Goal: Navigation & Orientation: Find specific page/section

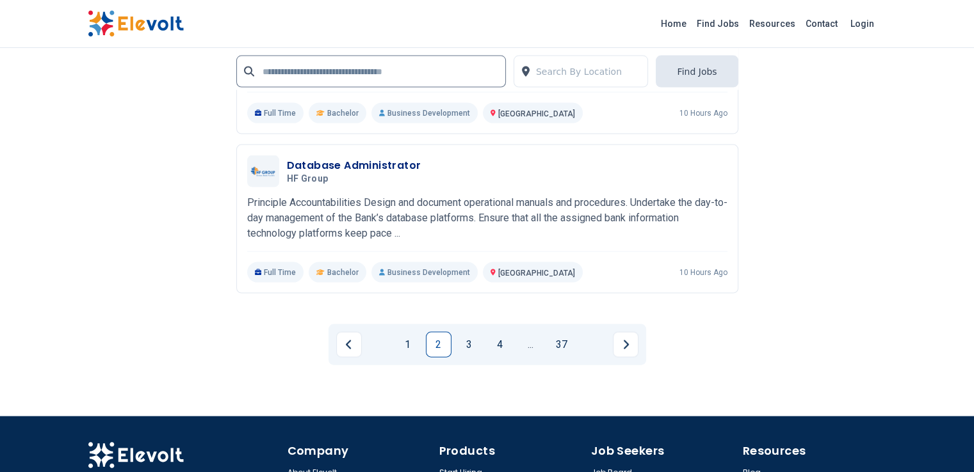
scroll to position [2696, 0]
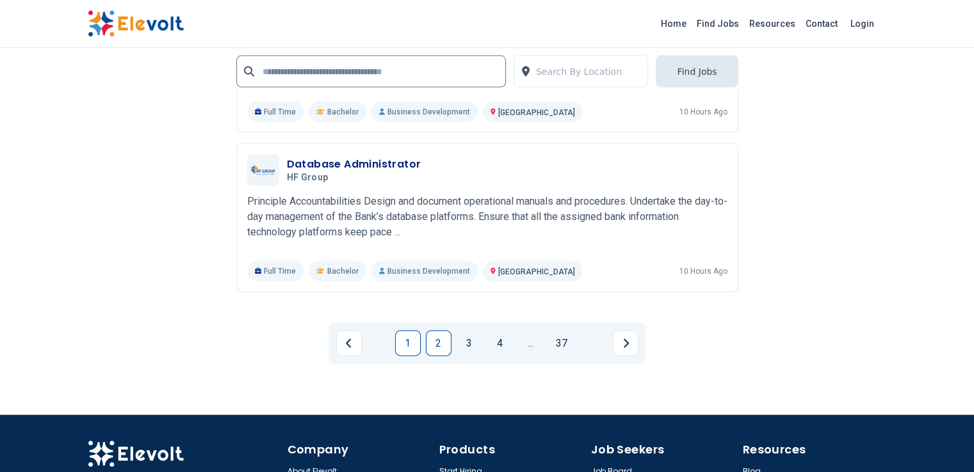
click at [405, 331] on link "1" at bounding box center [408, 344] width 26 height 26
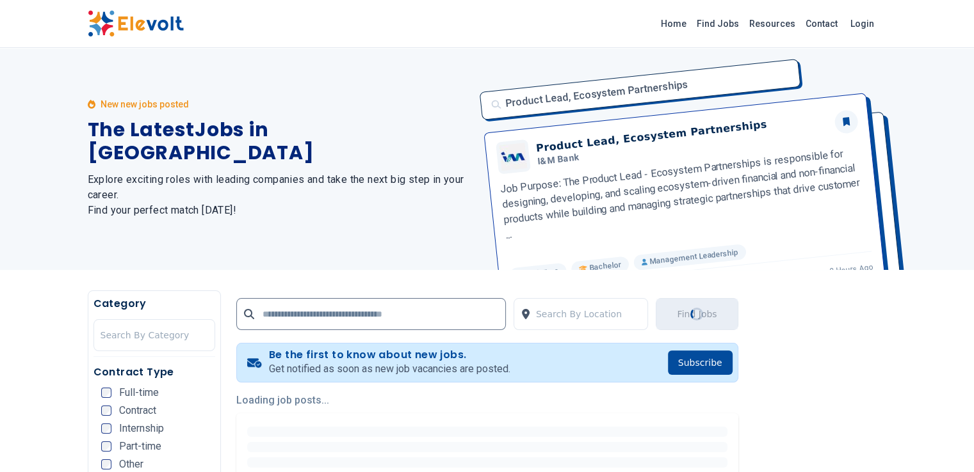
scroll to position [0, 0]
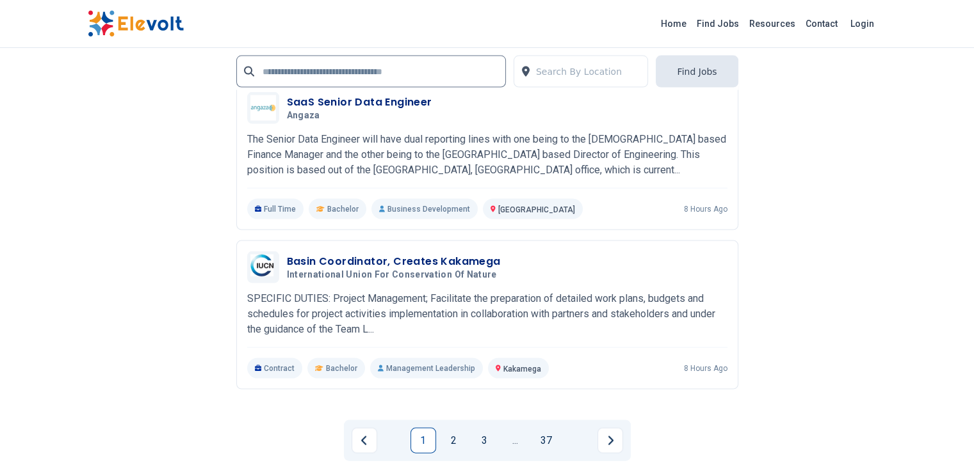
scroll to position [2600, 0]
click at [451, 427] on link "2" at bounding box center [454, 440] width 26 height 26
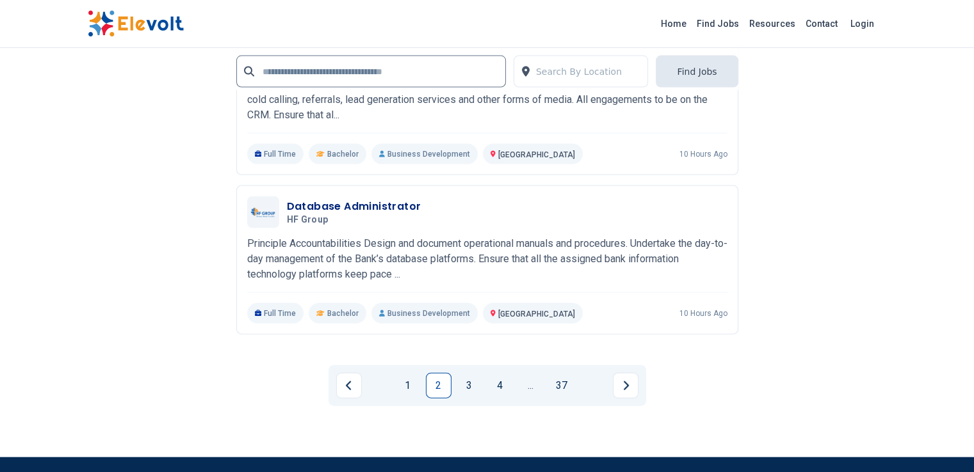
scroll to position [2817, 0]
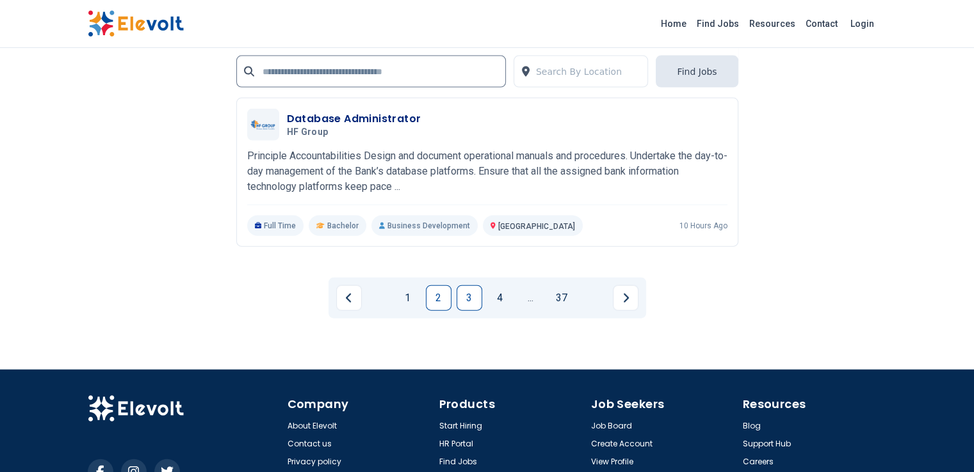
click at [468, 286] on link "3" at bounding box center [469, 299] width 26 height 26
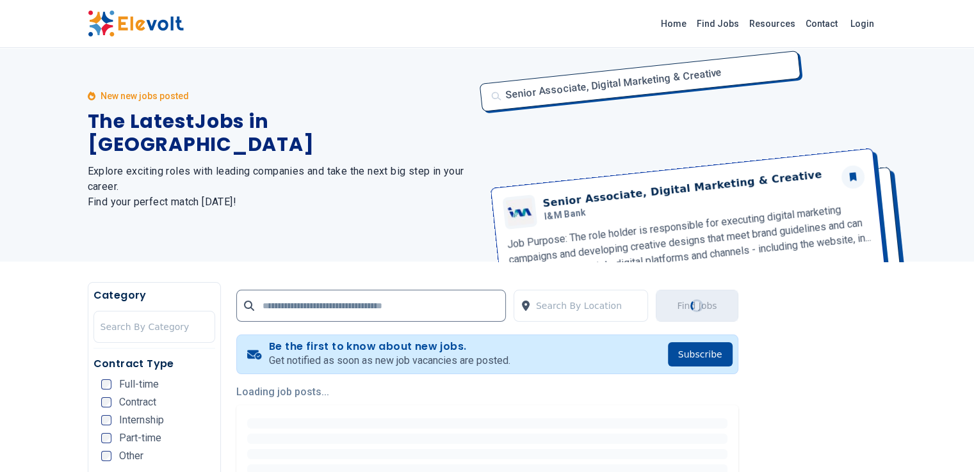
scroll to position [0, 0]
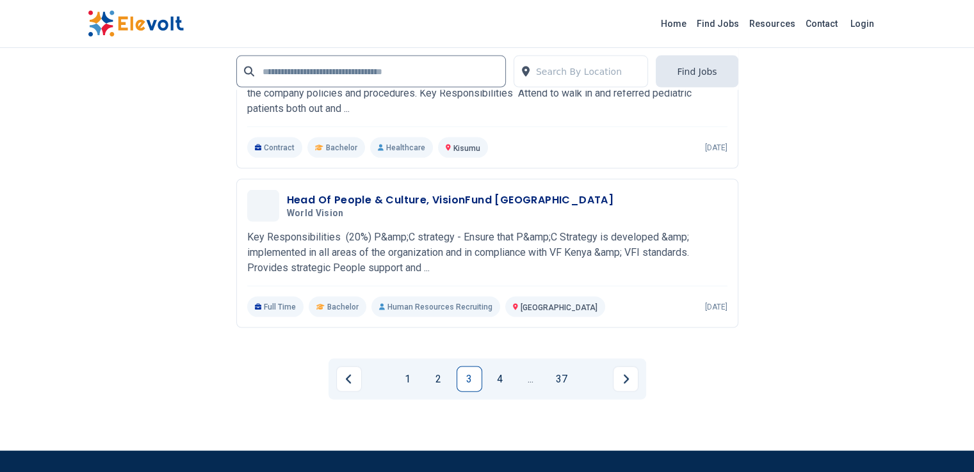
scroll to position [2662, 0]
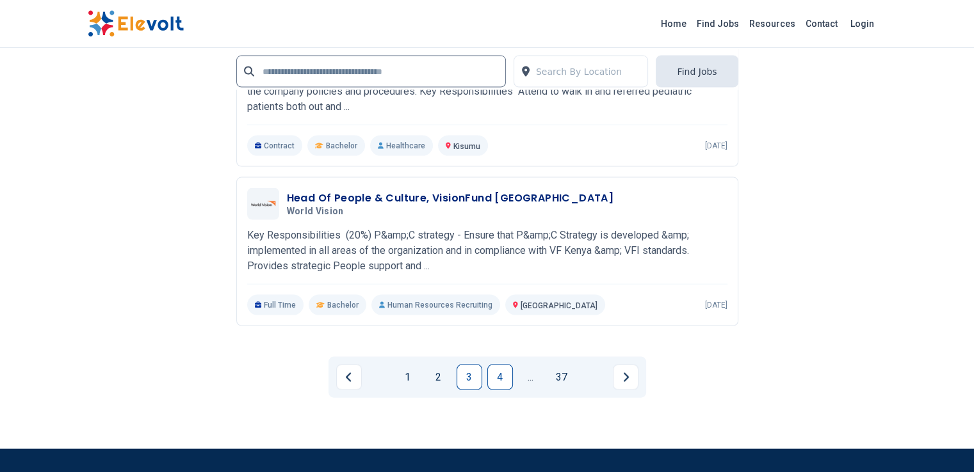
click at [497, 365] on link "4" at bounding box center [500, 378] width 26 height 26
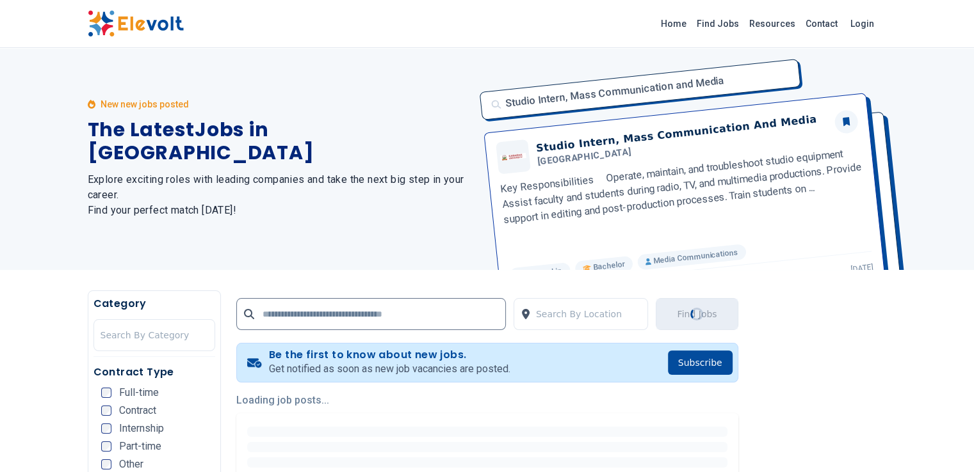
scroll to position [0, 0]
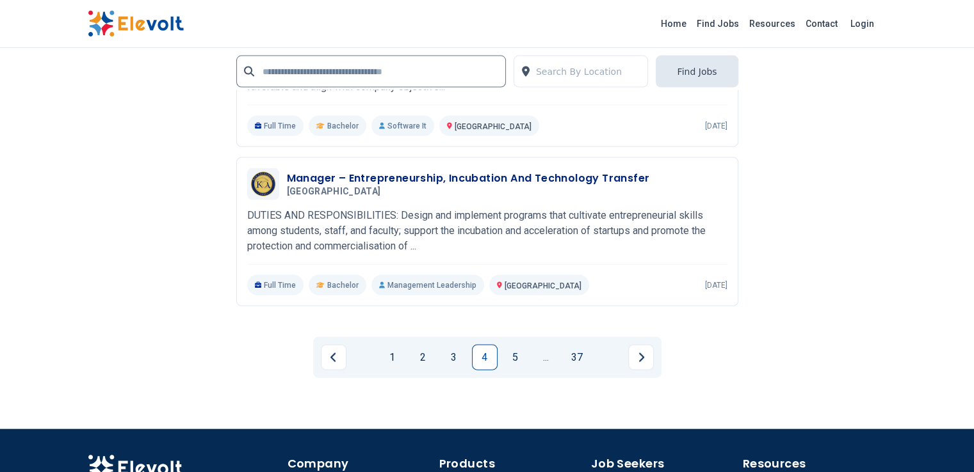
scroll to position [2685, 0]
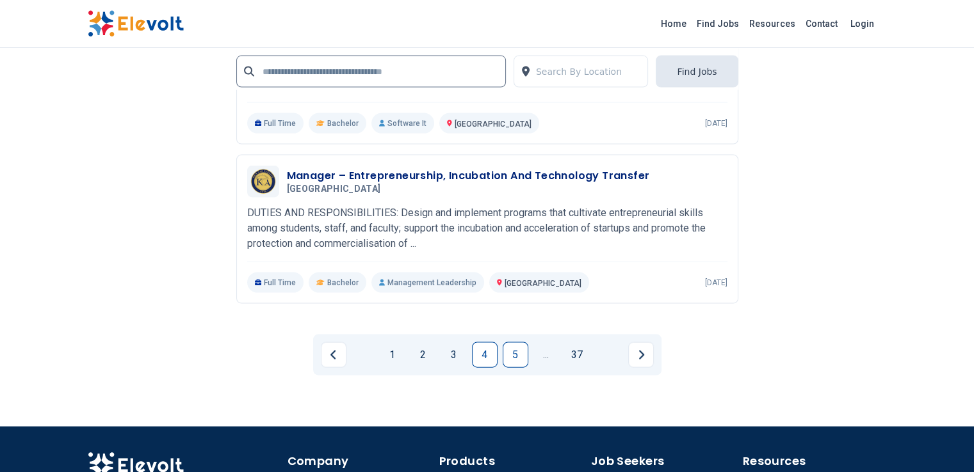
click at [515, 342] on link "5" at bounding box center [516, 355] width 26 height 26
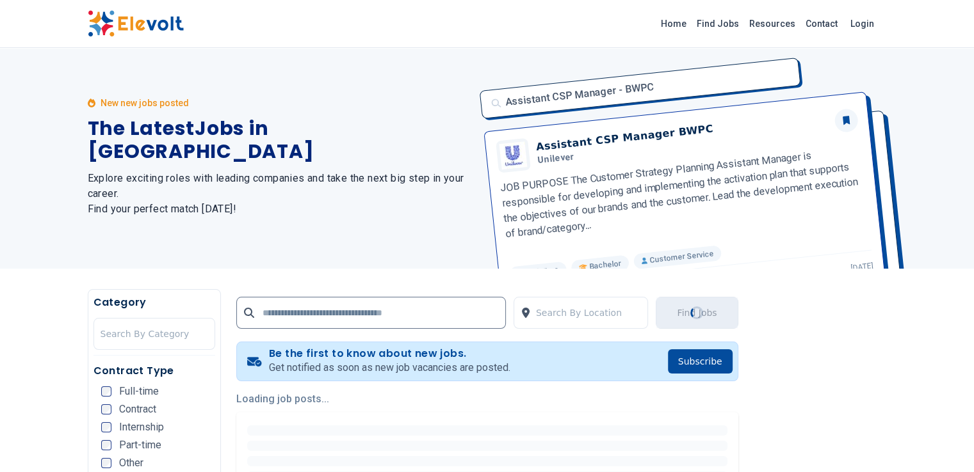
scroll to position [0, 0]
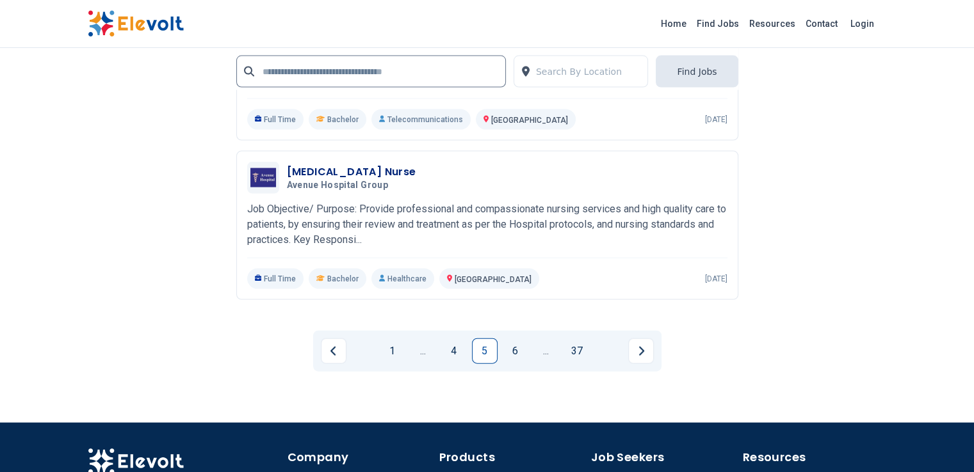
scroll to position [2719, 0]
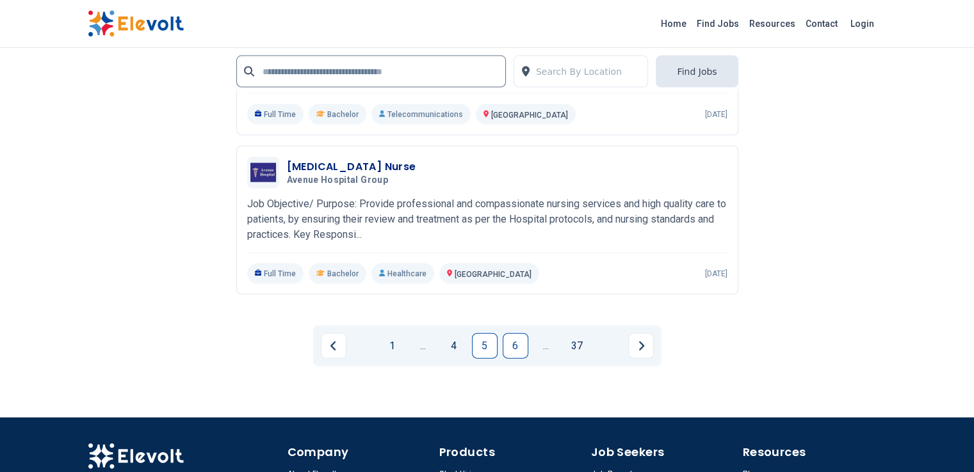
click at [511, 334] on link "6" at bounding box center [516, 347] width 26 height 26
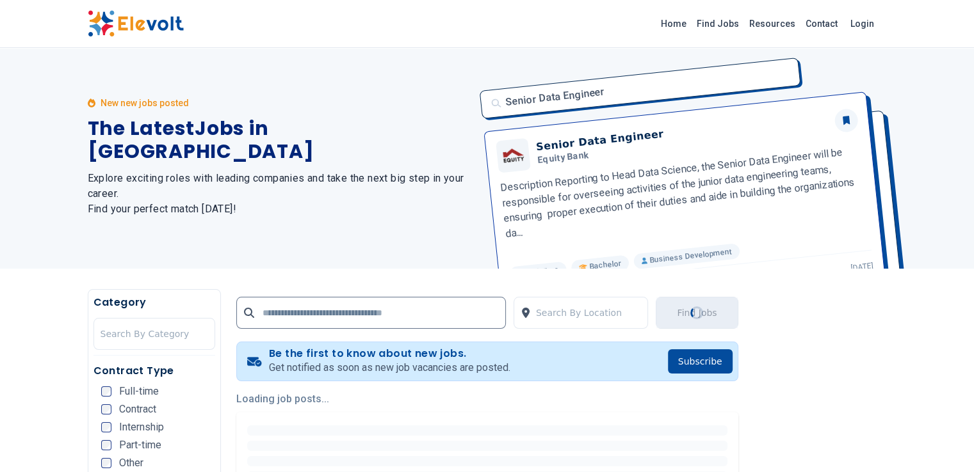
scroll to position [0, 0]
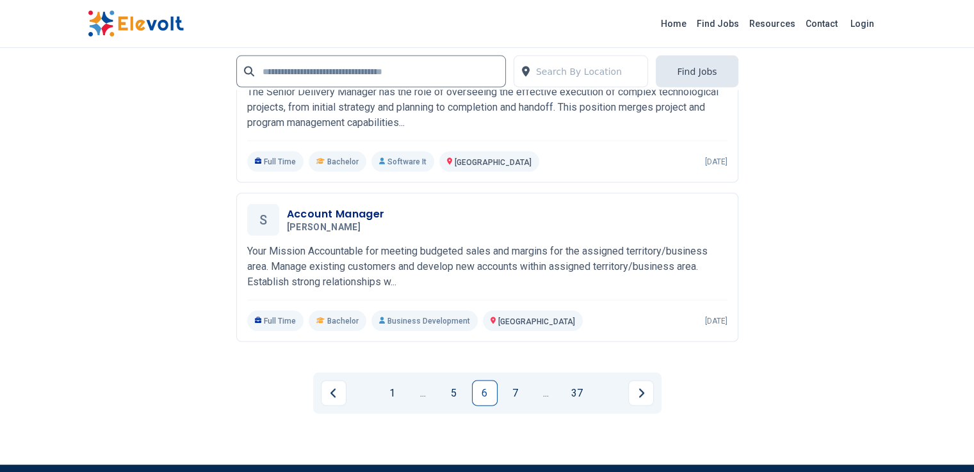
scroll to position [2657, 0]
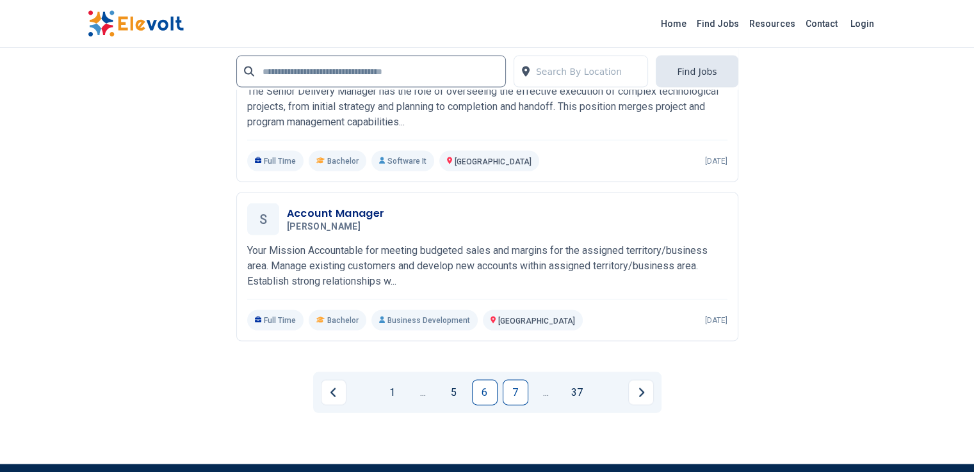
click at [519, 380] on link "7" at bounding box center [516, 393] width 26 height 26
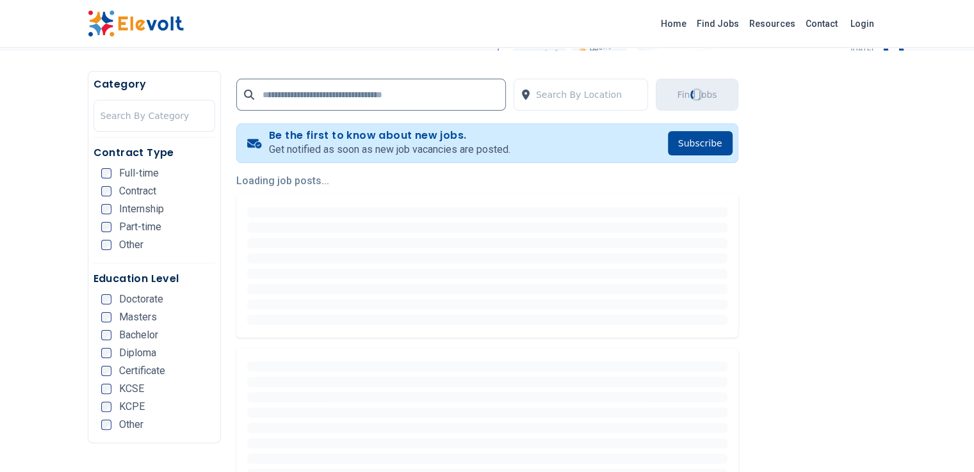
scroll to position [223, 0]
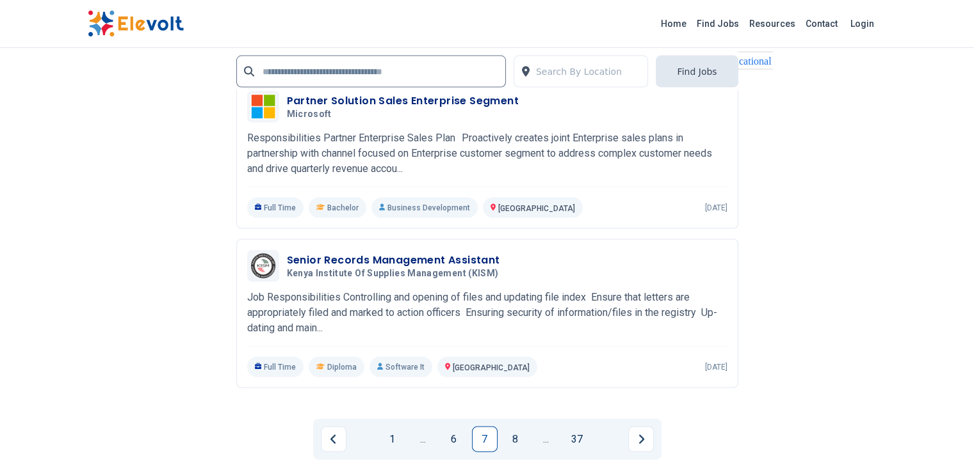
scroll to position [2611, 0]
click at [517, 426] on link "8" at bounding box center [516, 439] width 26 height 26
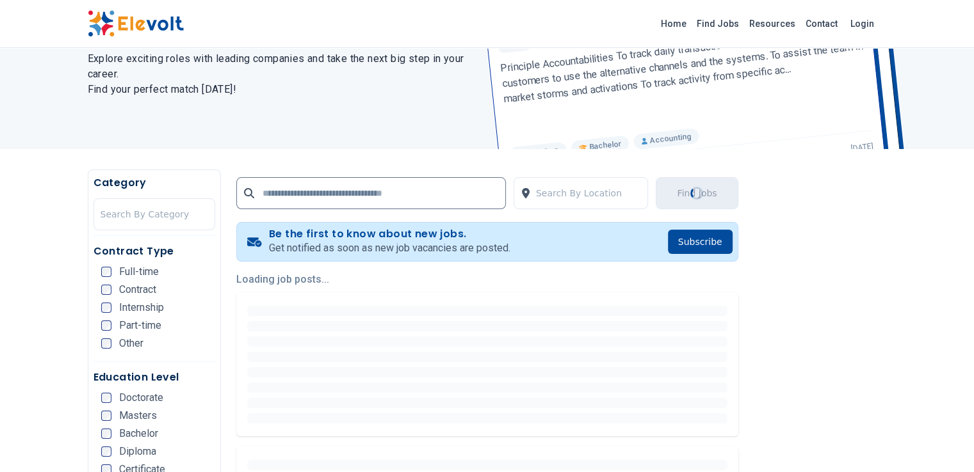
scroll to position [124, 0]
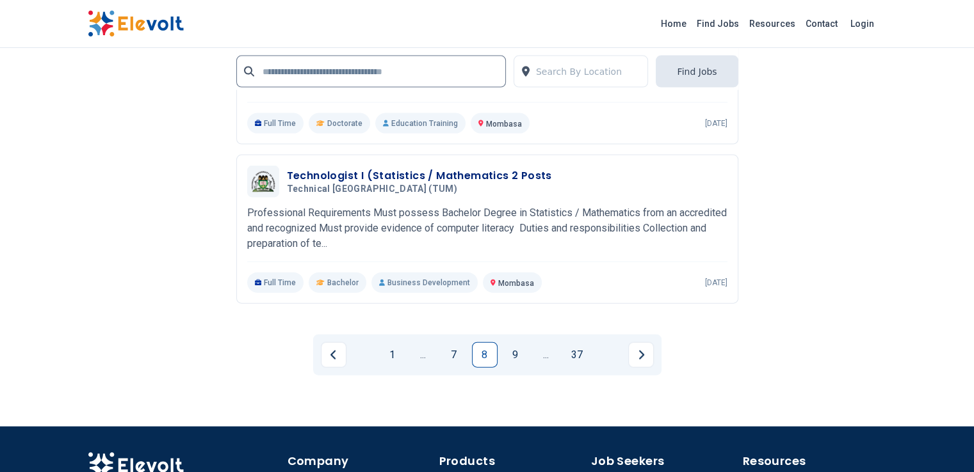
scroll to position [2781, 0]
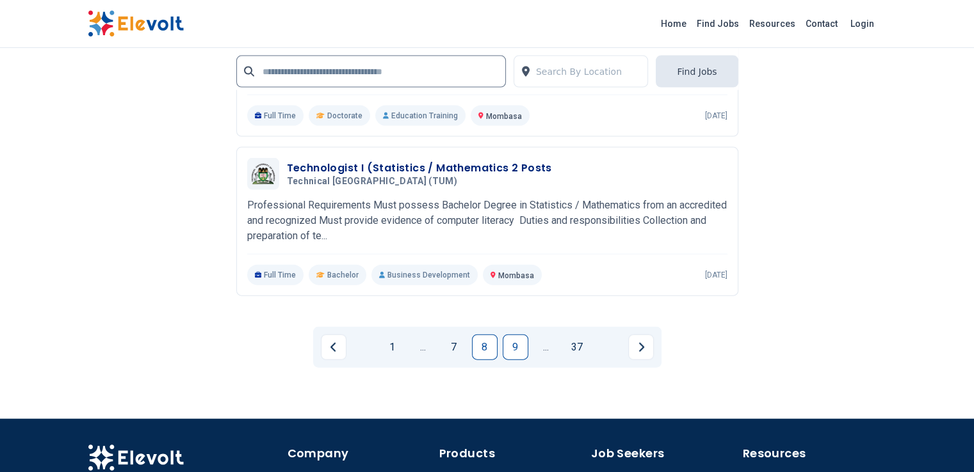
click at [515, 335] on link "9" at bounding box center [516, 348] width 26 height 26
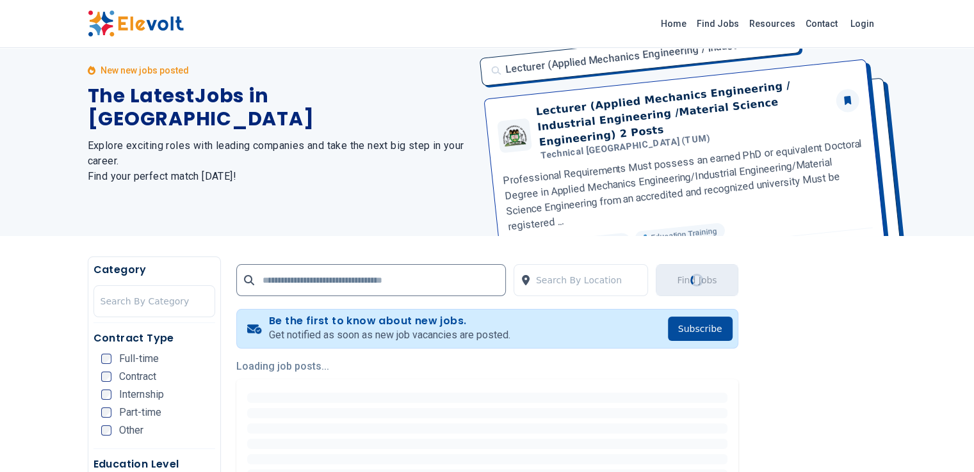
scroll to position [0, 0]
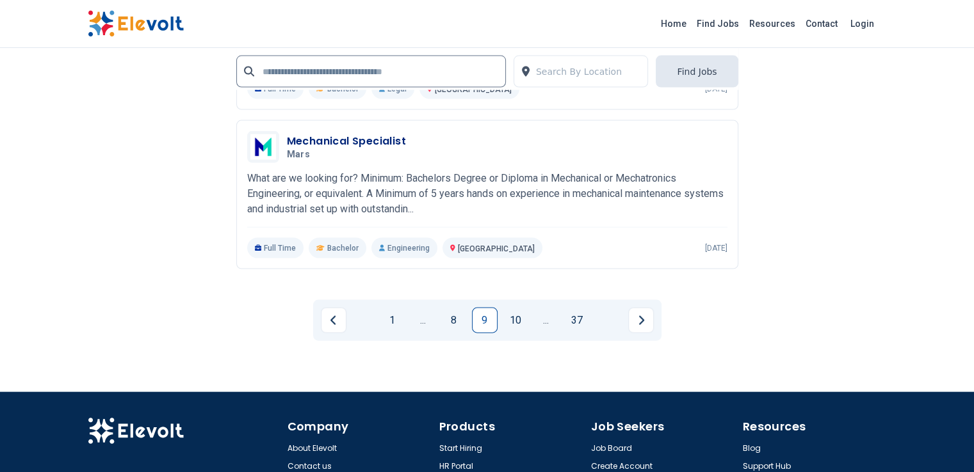
scroll to position [2721, 0]
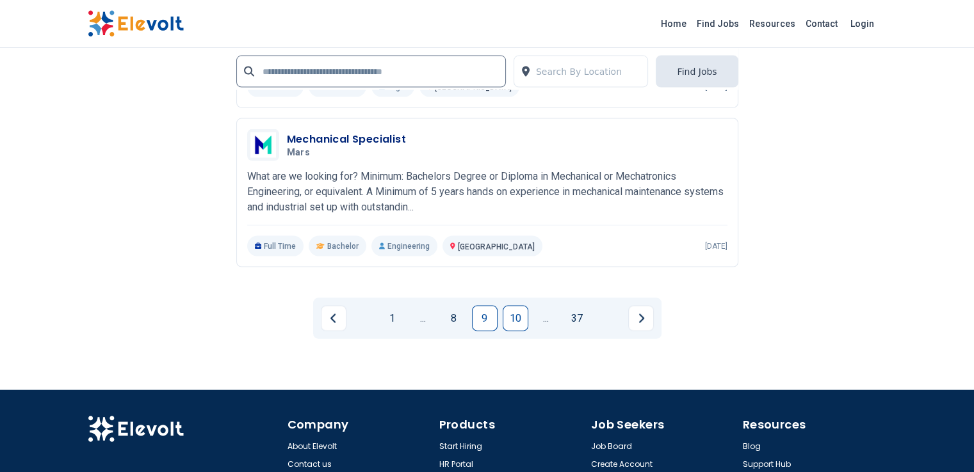
click at [522, 306] on link "10" at bounding box center [516, 319] width 26 height 26
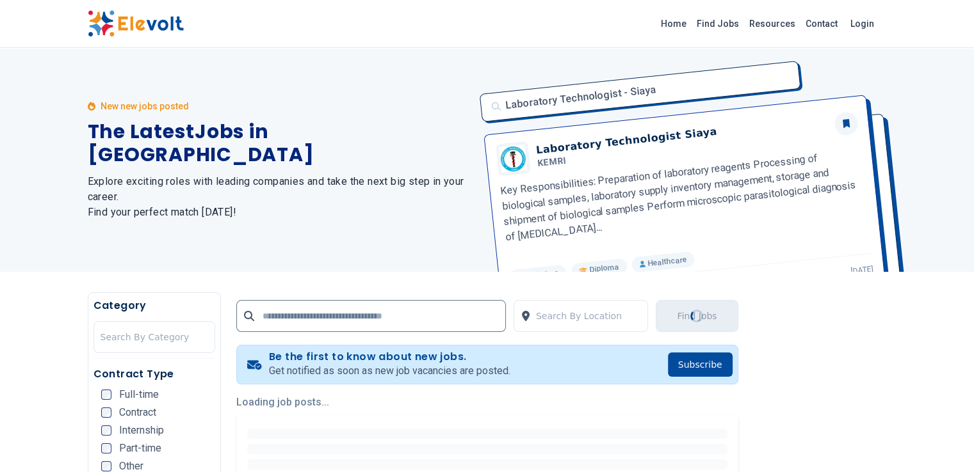
scroll to position [134, 0]
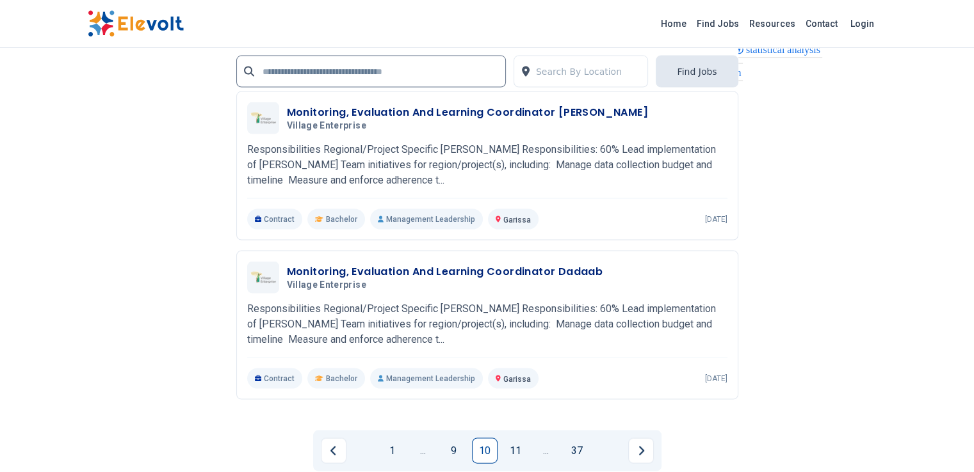
scroll to position [2661, 0]
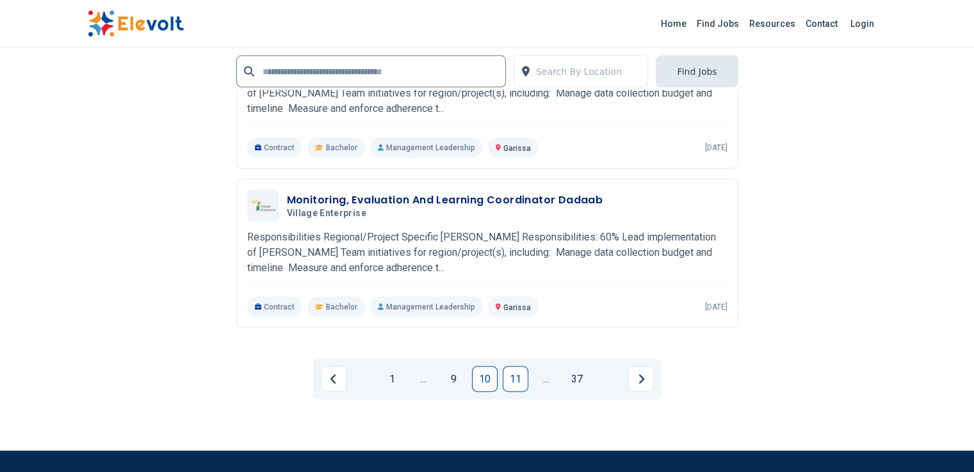
click at [511, 367] on link "11" at bounding box center [516, 380] width 26 height 26
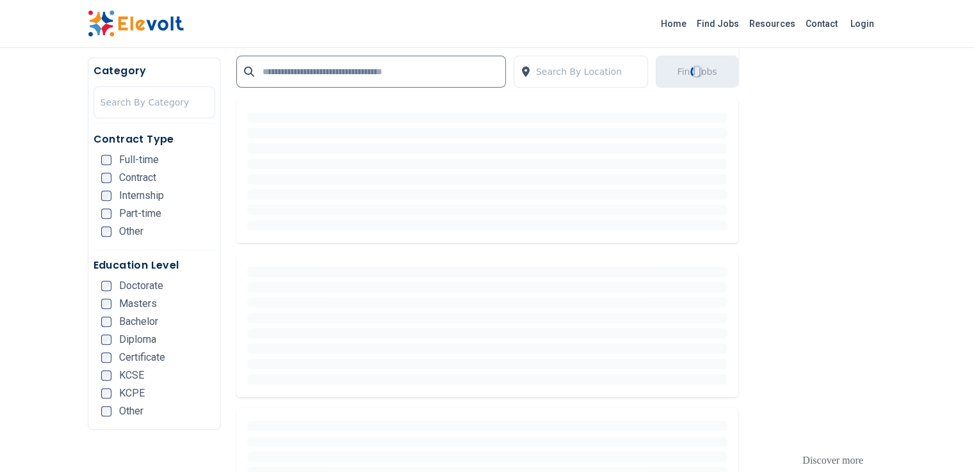
scroll to position [471, 0]
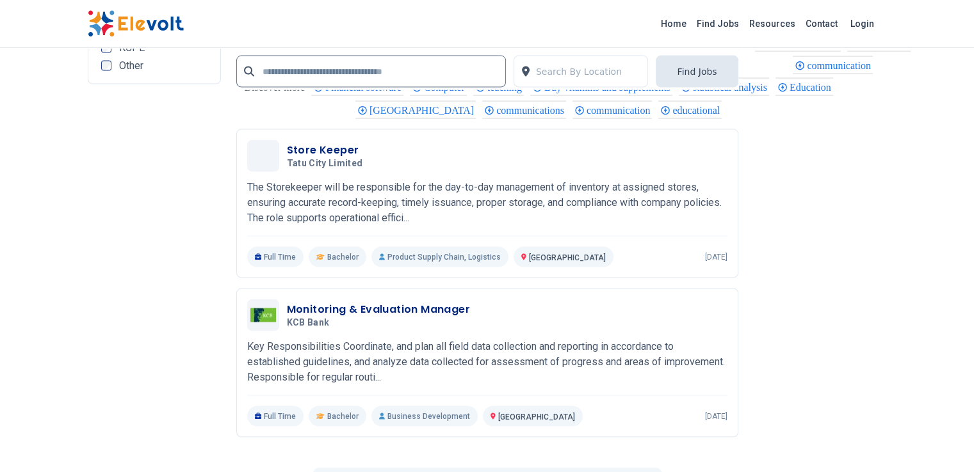
scroll to position [2571, 0]
